Goal: Information Seeking & Learning: Find specific fact

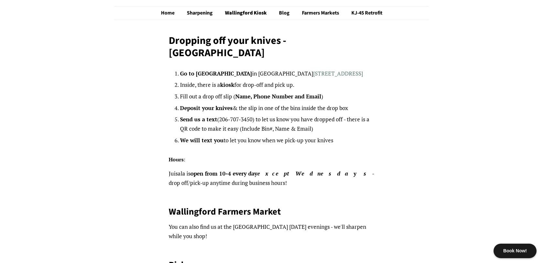
scroll to position [42, 0]
click at [206, 170] on strong "open from 10-4 every day except Wednesdays" at bounding box center [281, 173] width 182 height 7
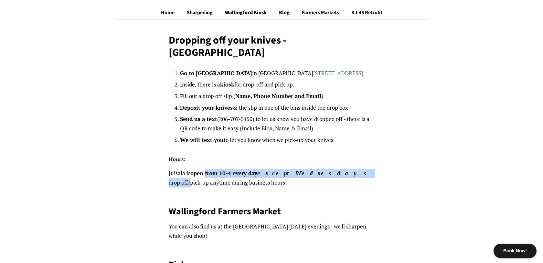
drag, startPoint x: 206, startPoint y: 164, endPoint x: 330, endPoint y: 163, distance: 123.1
click at [330, 169] on p "Juisala is open from 10-4 every day except Wednesdays - drop off/pick-up anytim…" at bounding box center [272, 178] width 206 height 19
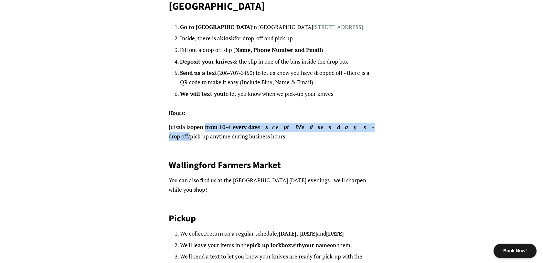
scroll to position [0, 0]
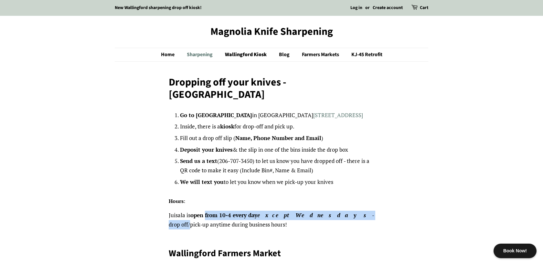
click at [200, 53] on link "Sharpening" at bounding box center [200, 54] width 37 height 13
